Goal: Check status: Check status

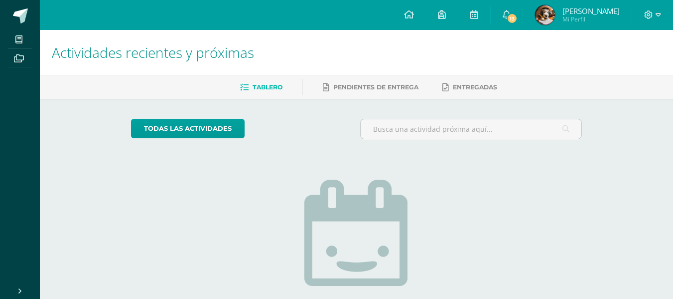
click at [638, 138] on div "Actividades recientes y próximas Tablero Pendientes de entrega Entregadas todas…" at bounding box center [357, 218] width 634 height 376
click at [555, 10] on img at bounding box center [545, 15] width 20 height 20
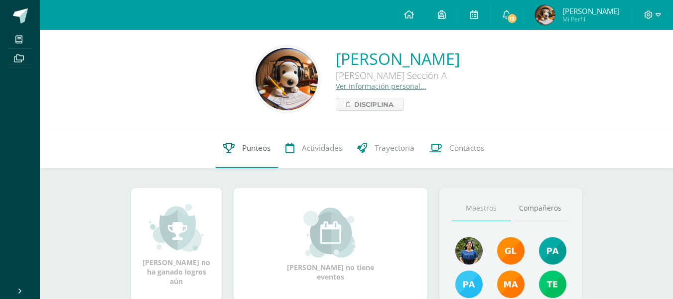
click at [263, 153] on span "Punteos" at bounding box center [256, 148] width 28 height 10
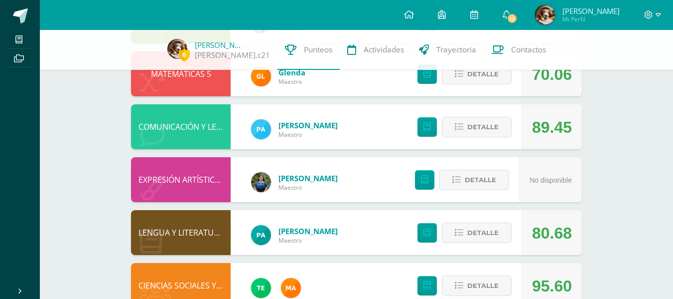
scroll to position [346, 0]
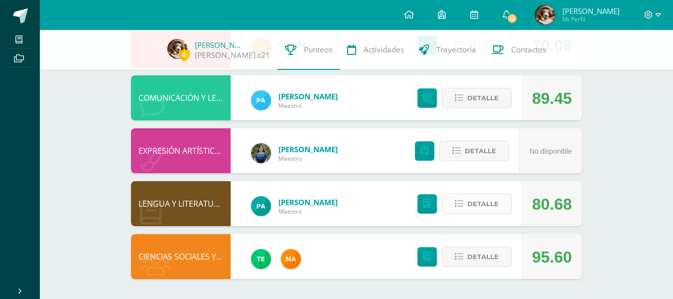
click at [481, 197] on span "Detalle" at bounding box center [483, 203] width 31 height 18
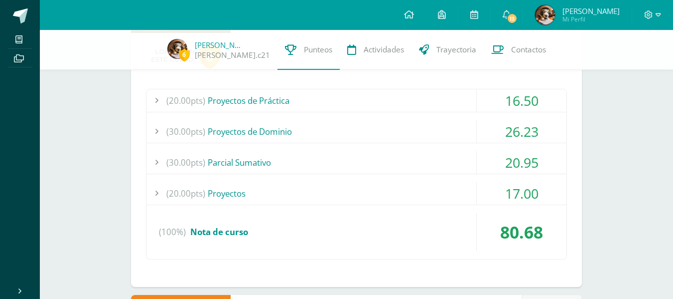
scroll to position [538, 0]
click at [461, 194] on div "(20.00pts) Proyectos" at bounding box center [357, 193] width 420 height 22
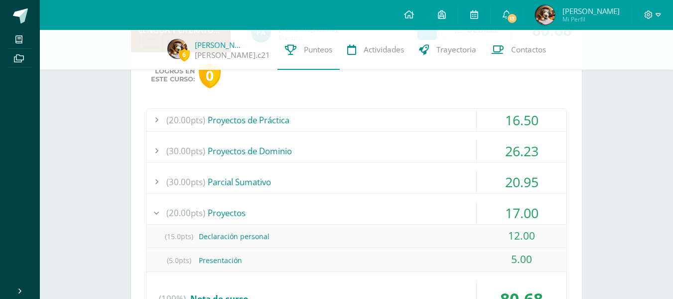
scroll to position [518, 0]
click at [436, 180] on div "(30.00pts) Parcial Sumativo" at bounding box center [357, 182] width 420 height 22
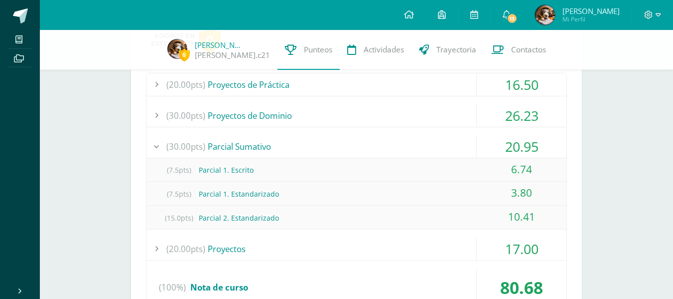
scroll to position [526, 0]
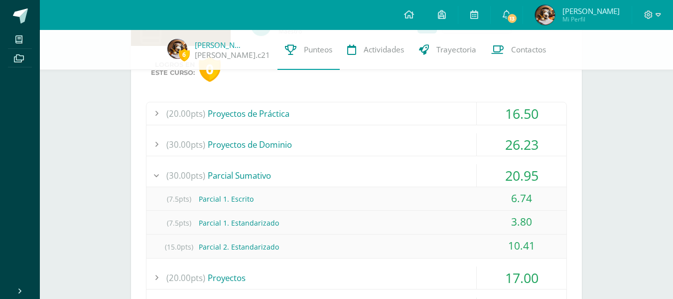
click at [386, 152] on div "(30.00pts) Proyectos de Dominio" at bounding box center [357, 144] width 420 height 22
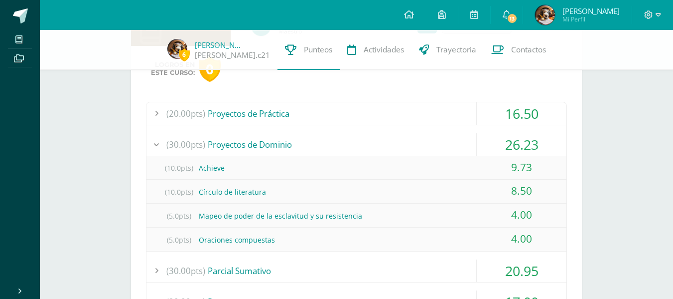
click at [391, 113] on div "(20.00pts) Proyectos de Práctica" at bounding box center [357, 113] width 420 height 22
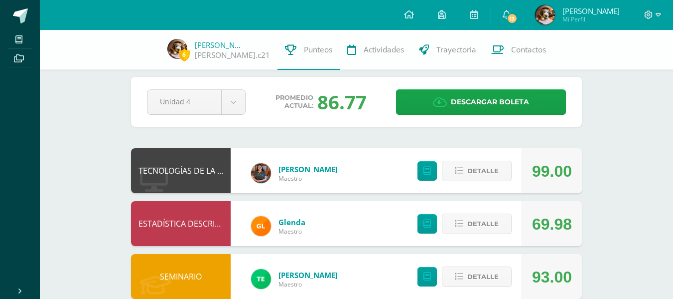
scroll to position [0, 0]
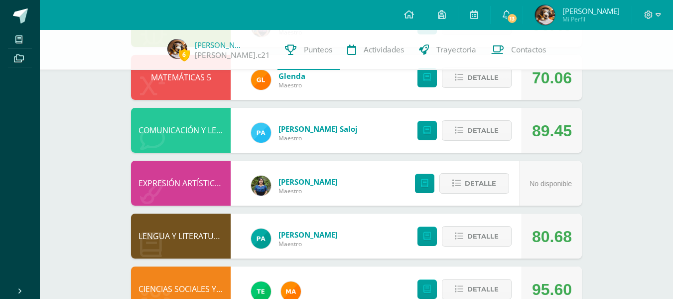
scroll to position [346, 0]
